Goal: Task Accomplishment & Management: Manage account settings

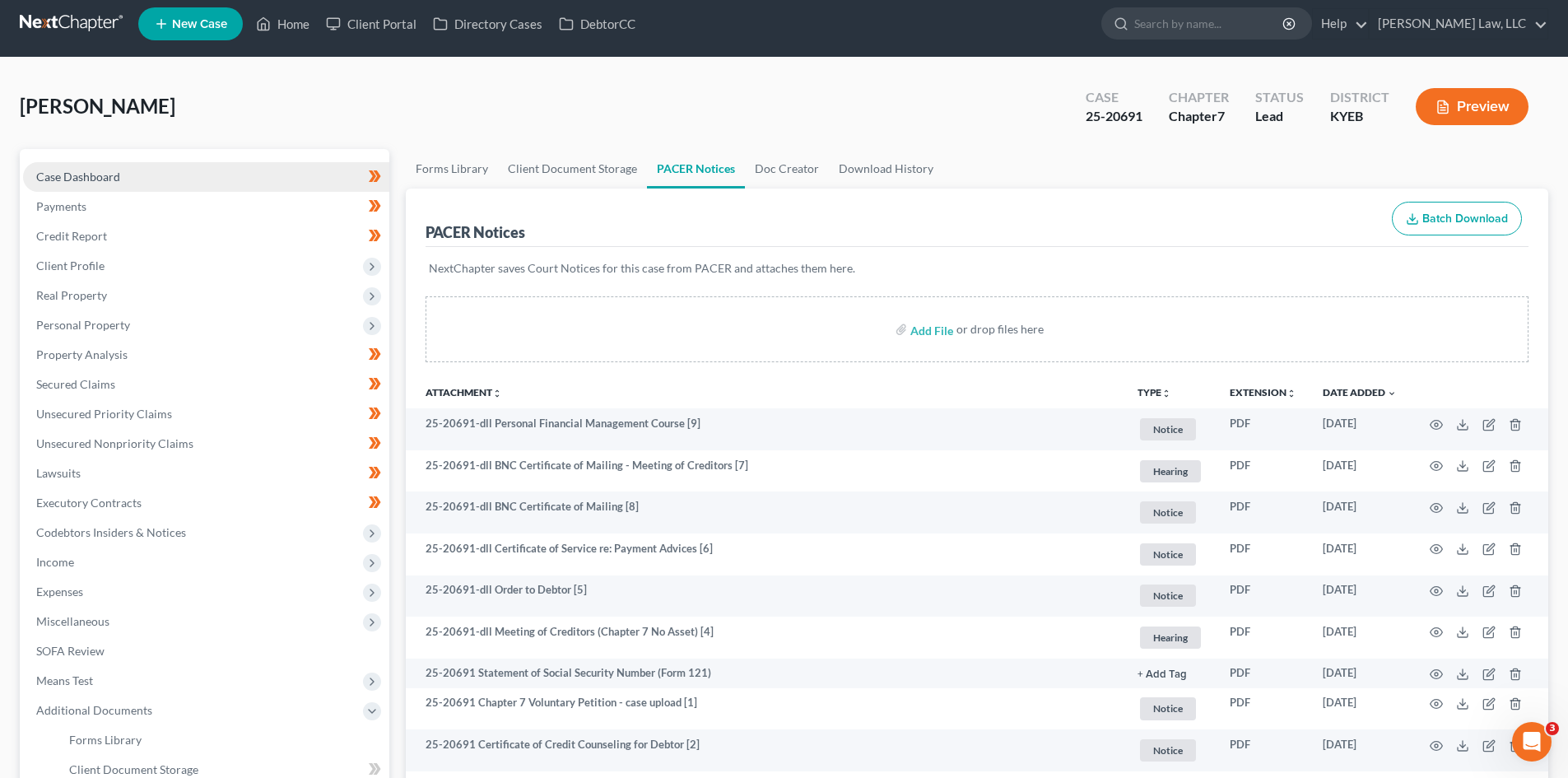
scroll to position [8, 0]
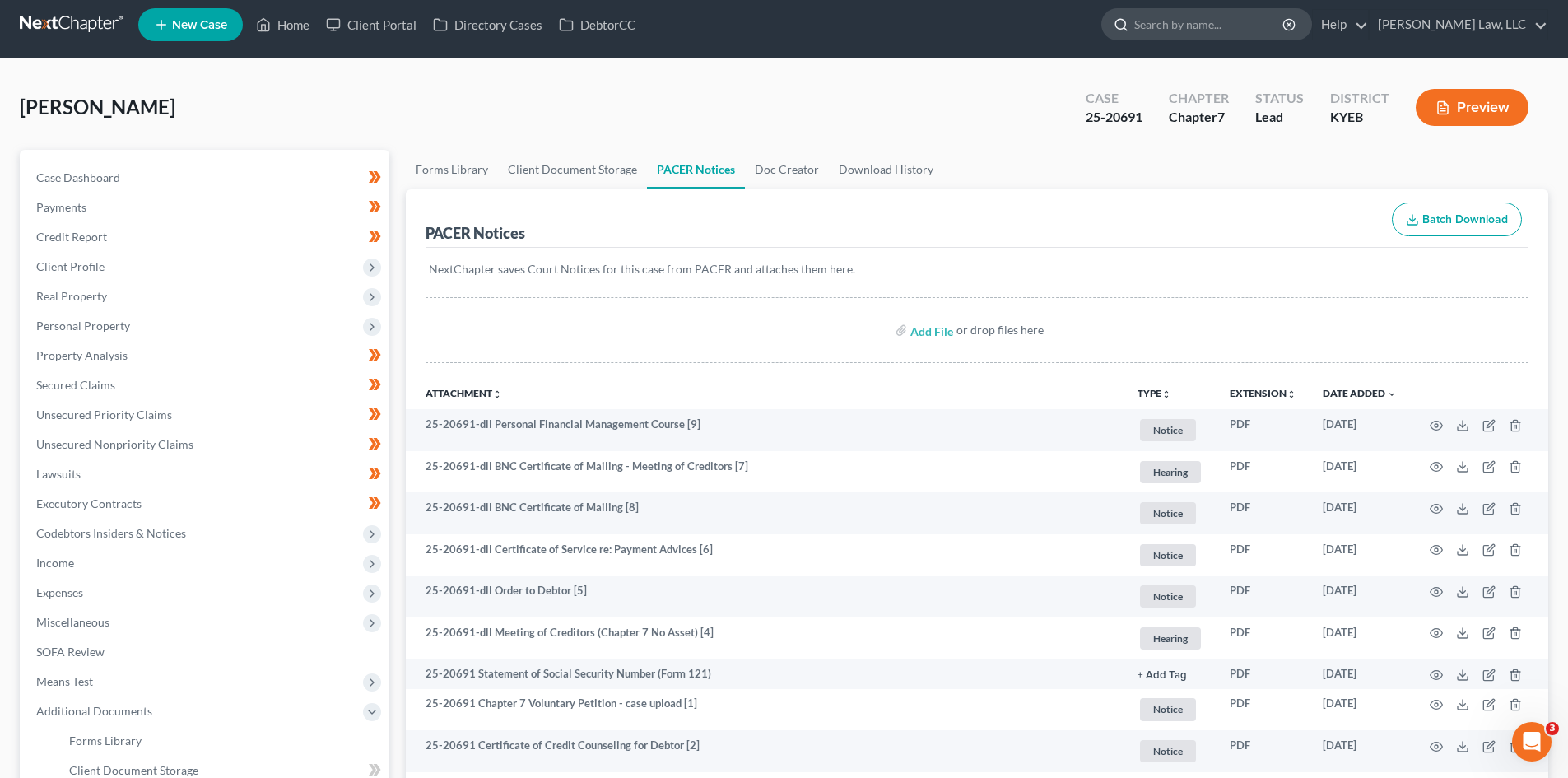
click at [1214, 25] on input "search" at bounding box center [1209, 23] width 150 height 30
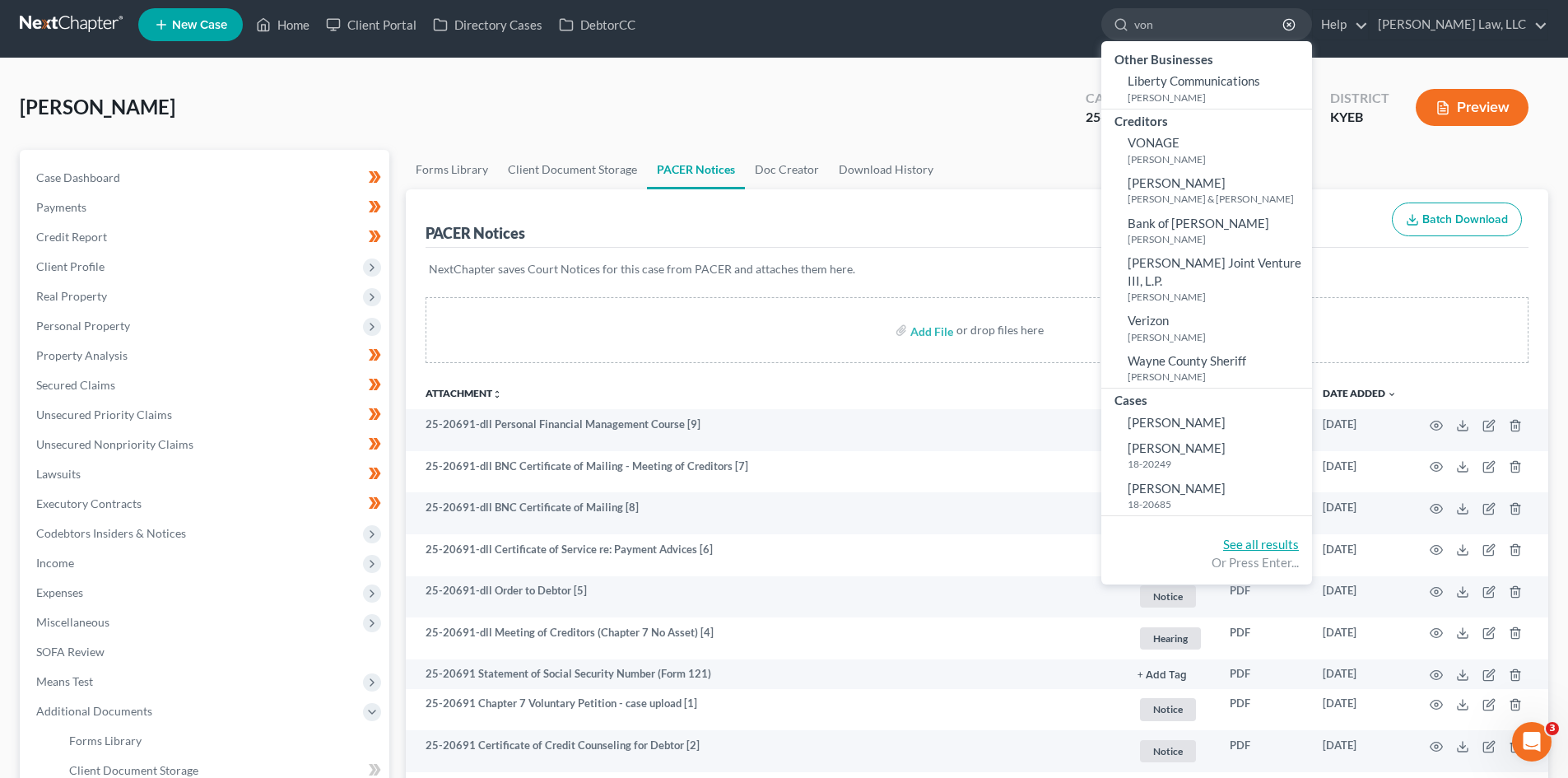
type input "von"
click at [1255, 537] on link "See all results" at bounding box center [1261, 543] width 76 height 15
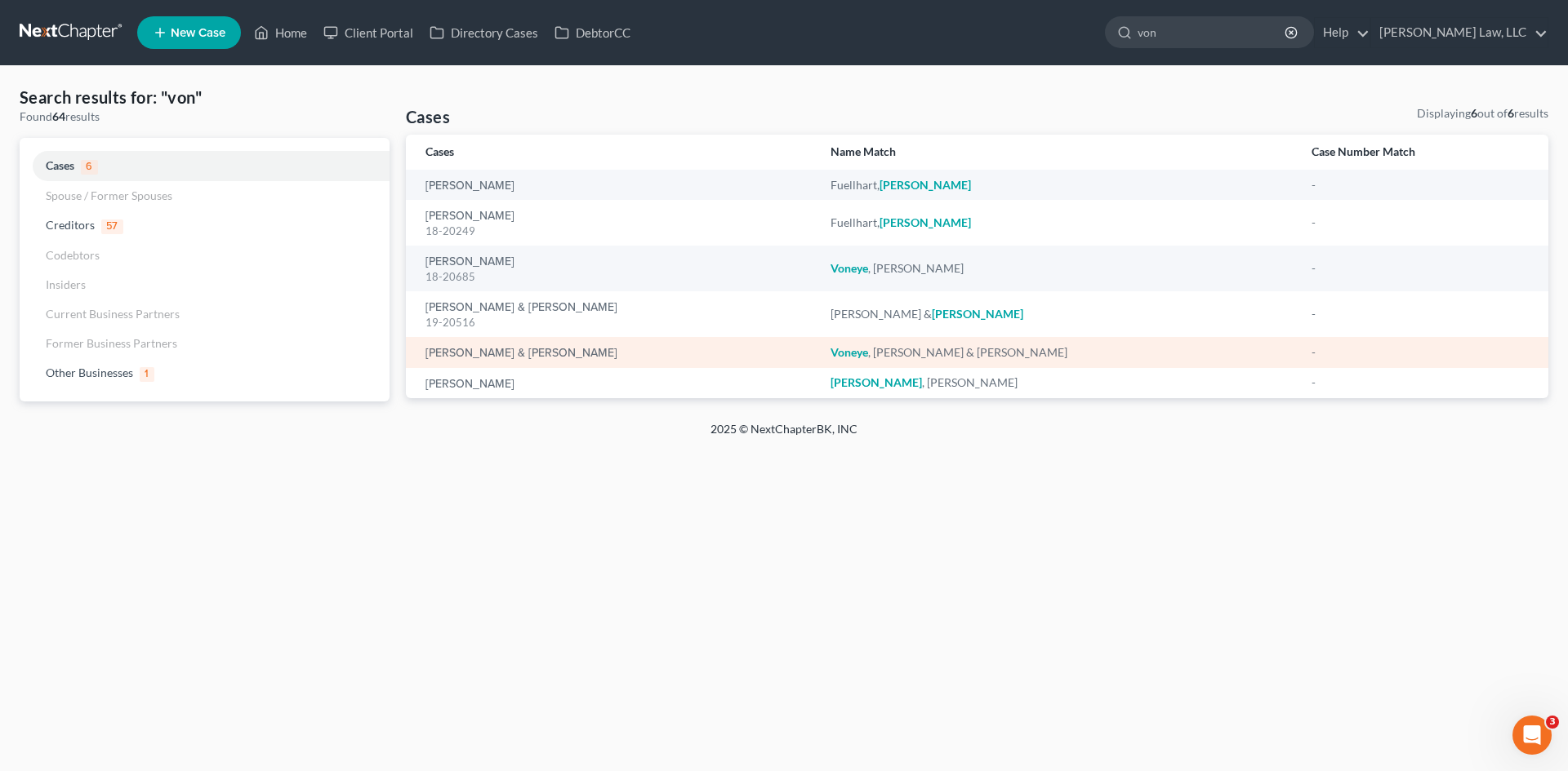
click at [500, 345] on div "[PERSON_NAME] & [PERSON_NAME]" at bounding box center [614, 353] width 379 height 16
click at [499, 345] on div "[PERSON_NAME] & [PERSON_NAME]" at bounding box center [614, 353] width 379 height 16
click at [496, 348] on link "[PERSON_NAME] & [PERSON_NAME]" at bounding box center [521, 354] width 192 height 12
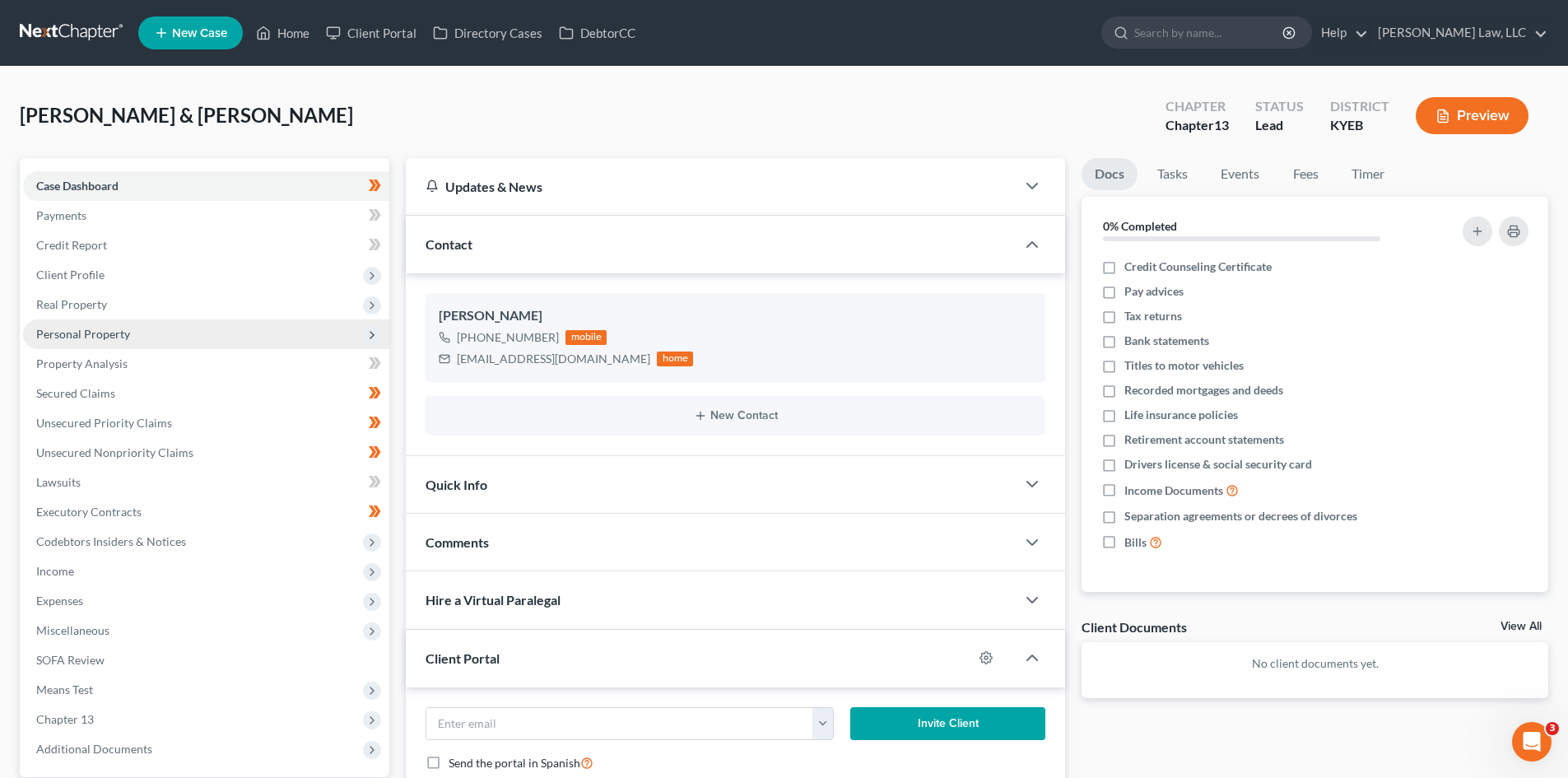
click at [102, 340] on span "Personal Property" at bounding box center [83, 333] width 94 height 14
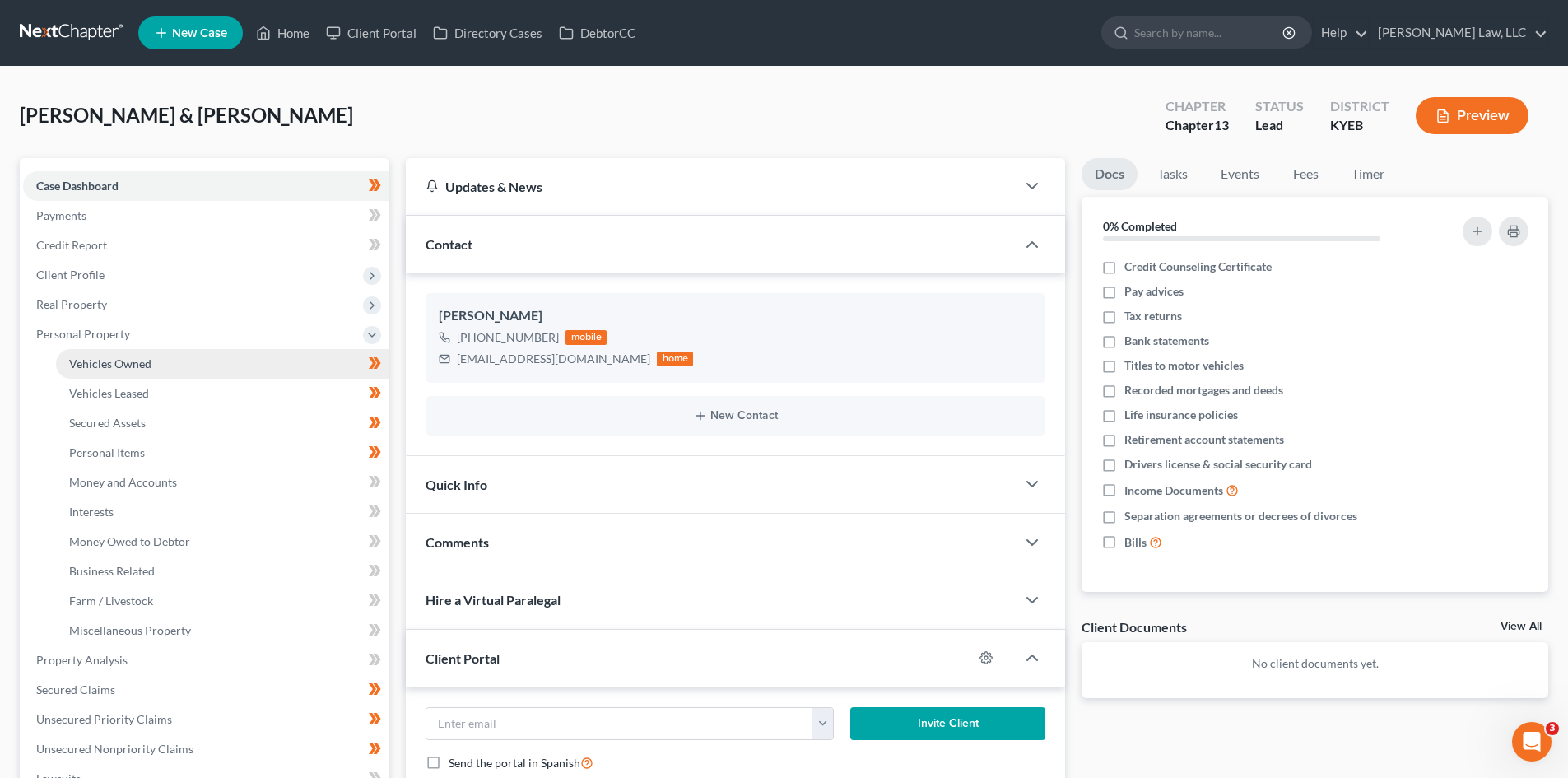
click at [138, 372] on link "Vehicles Owned" at bounding box center [222, 364] width 333 height 29
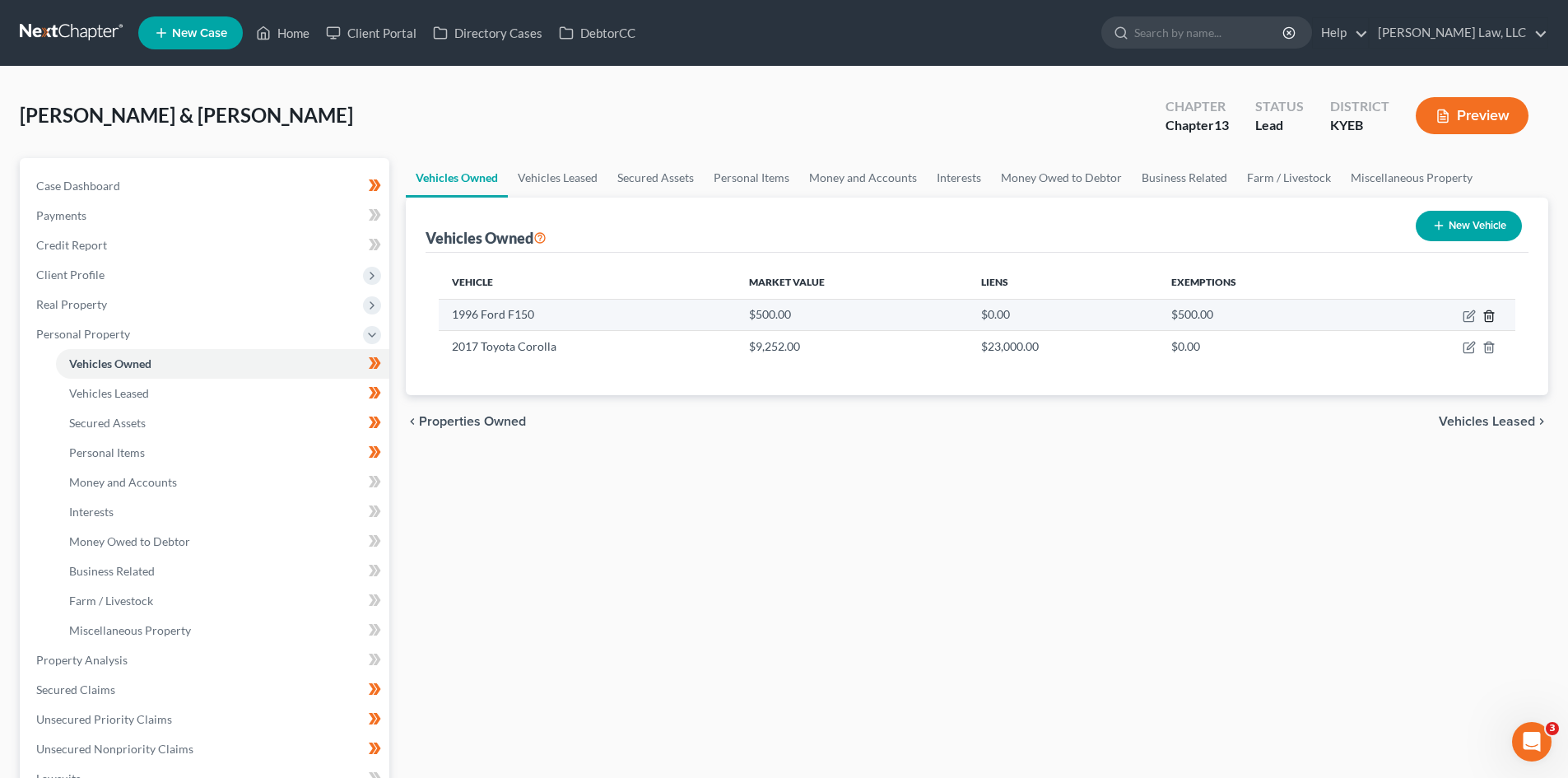
click at [1490, 320] on icon "button" at bounding box center [1488, 316] width 13 height 13
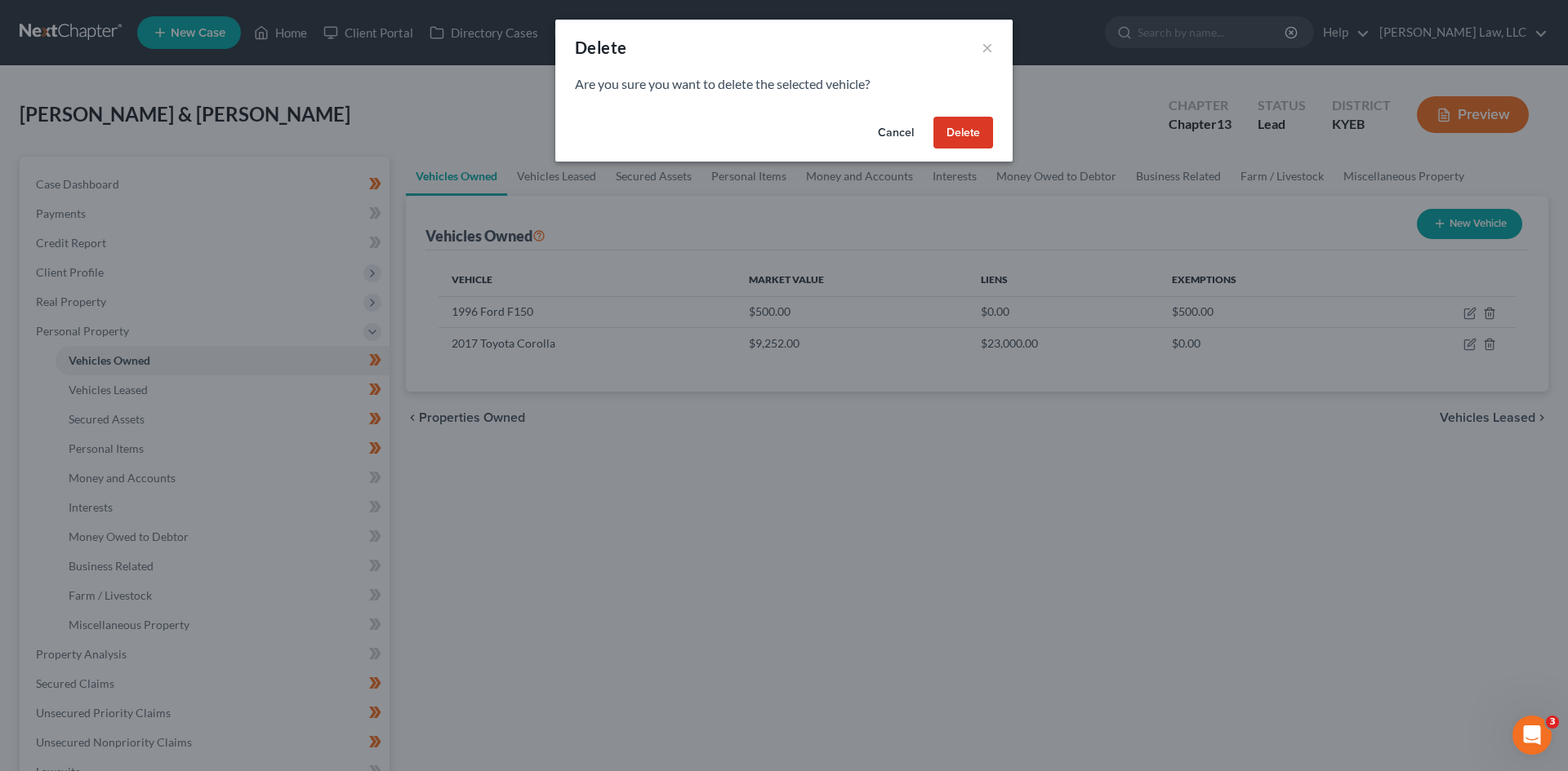
click at [977, 124] on button "Delete" at bounding box center [962, 133] width 59 height 33
